Goal: Information Seeking & Learning: Learn about a topic

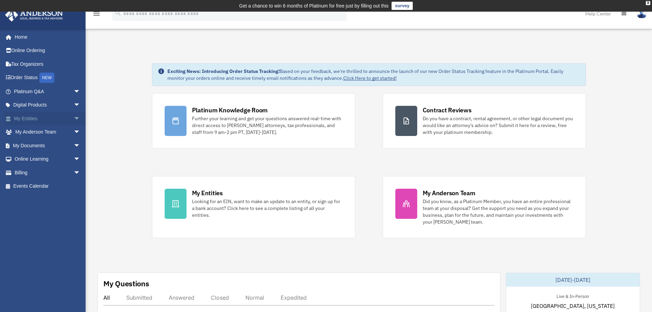
click at [65, 115] on link "My Entities arrow_drop_down" at bounding box center [48, 119] width 86 height 14
click at [74, 114] on span "arrow_drop_down" at bounding box center [81, 119] width 14 height 14
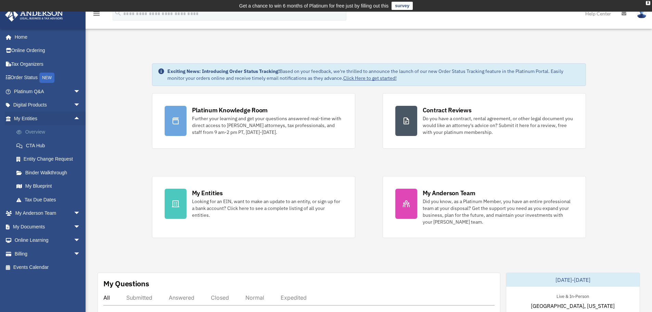
click at [40, 127] on link "Overview" at bounding box center [50, 132] width 81 height 14
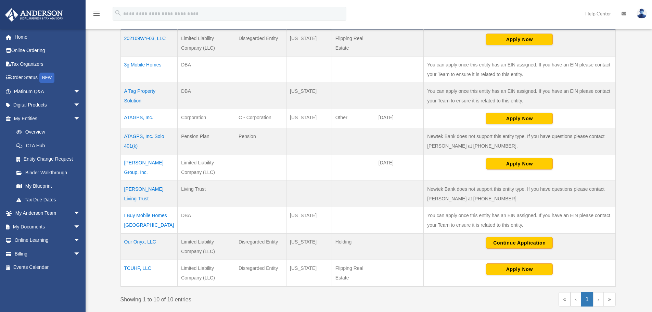
scroll to position [180, 0]
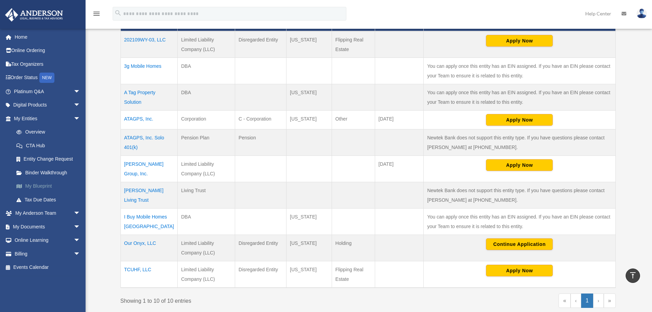
click at [49, 182] on link "My Blueprint" at bounding box center [50, 186] width 81 height 14
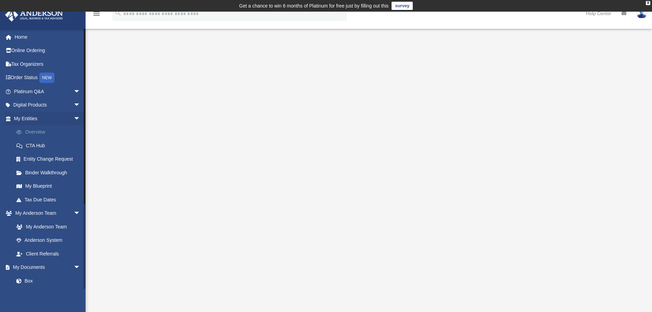
click at [33, 128] on link "Overview" at bounding box center [50, 132] width 81 height 14
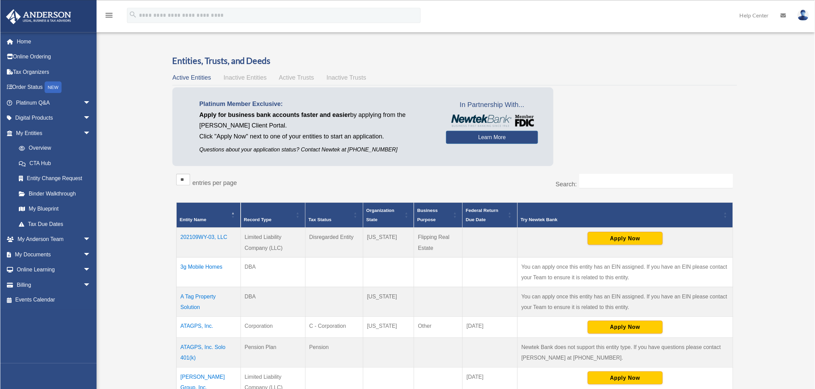
scroll to position [12, 0]
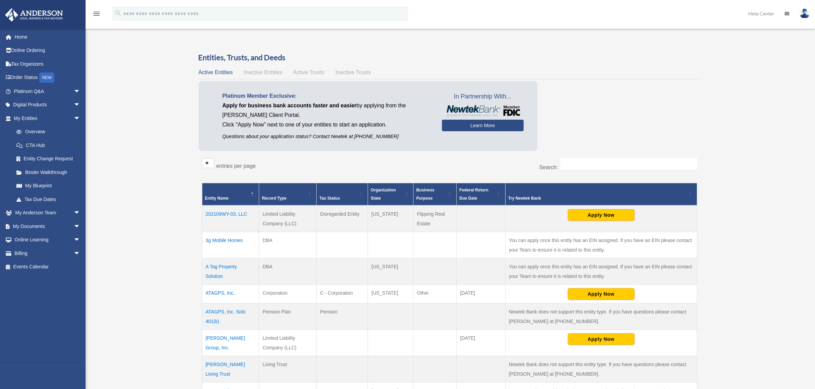
drag, startPoint x: 649, startPoint y: 0, endPoint x: 603, endPoint y: 124, distance: 132.1
click at [603, 124] on div "Platinum Member Exclusive: Apply for business bank accounts faster and easier b…" at bounding box center [449, 118] width 502 height 74
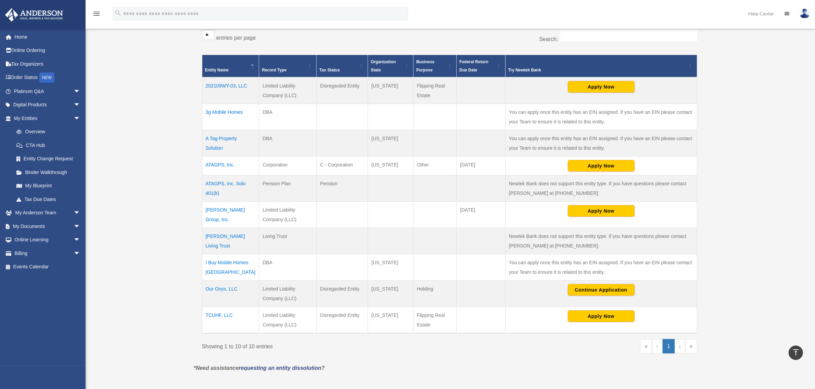
scroll to position [124, 0]
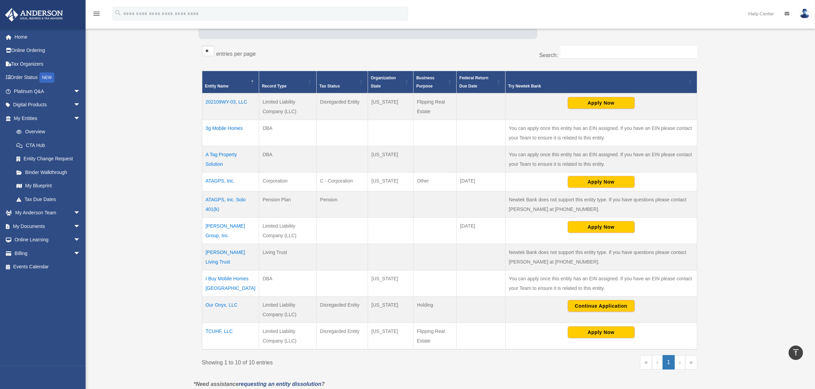
click at [228, 252] on td "Glasco Living Trust" at bounding box center [230, 257] width 57 height 26
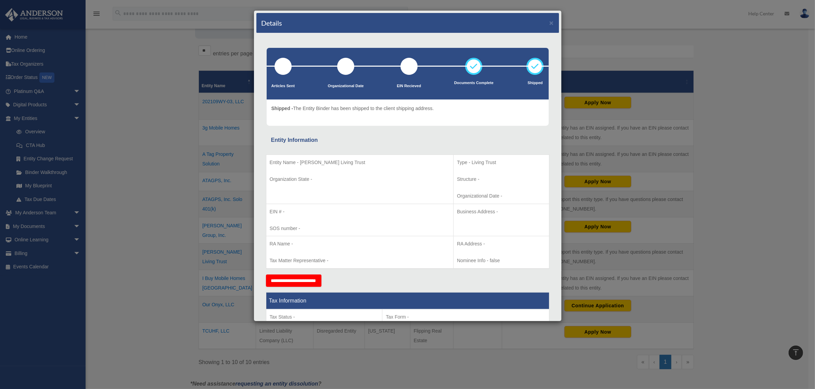
click at [617, 17] on div "Details × Articles Sent Organizational Date" at bounding box center [407, 194] width 815 height 389
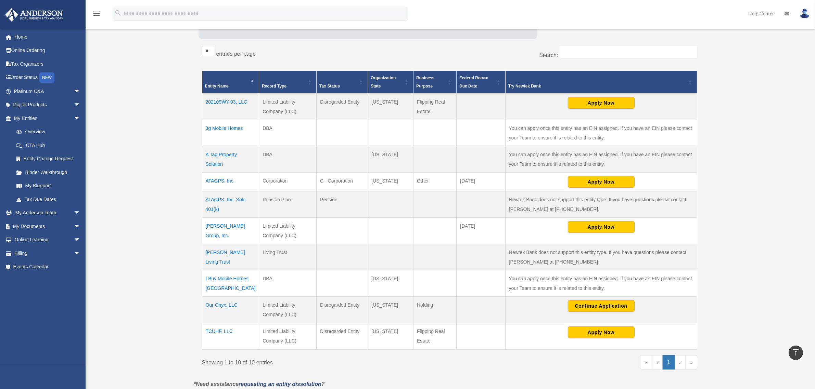
click at [226, 180] on td "ATAGPS, Inc." at bounding box center [230, 182] width 57 height 19
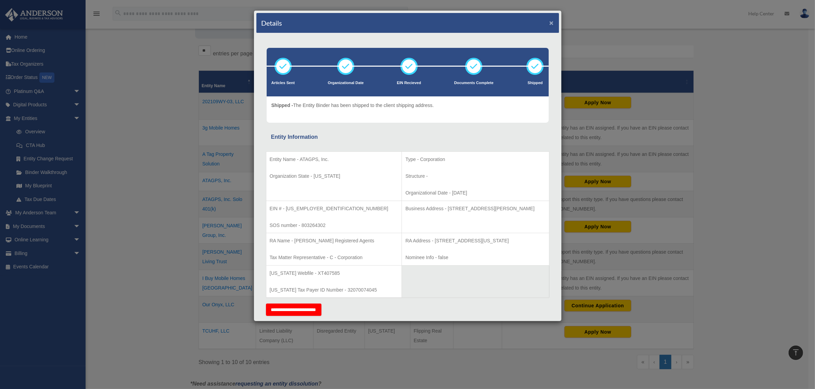
click at [549, 22] on button "×" at bounding box center [551, 22] width 4 height 7
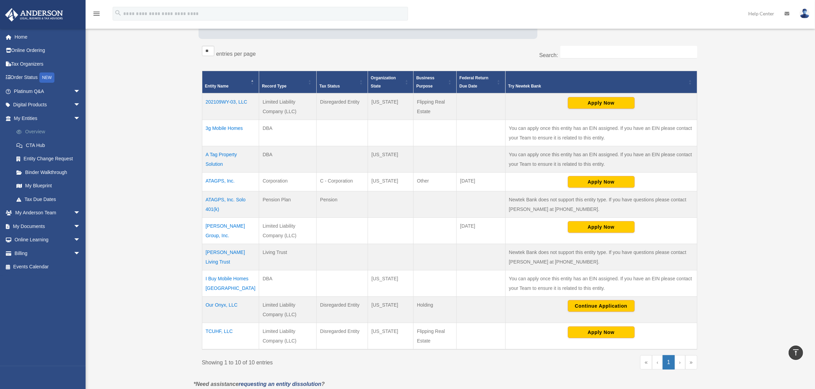
click at [38, 128] on link "Overview" at bounding box center [50, 132] width 81 height 14
